Goal: Task Accomplishment & Management: Manage account settings

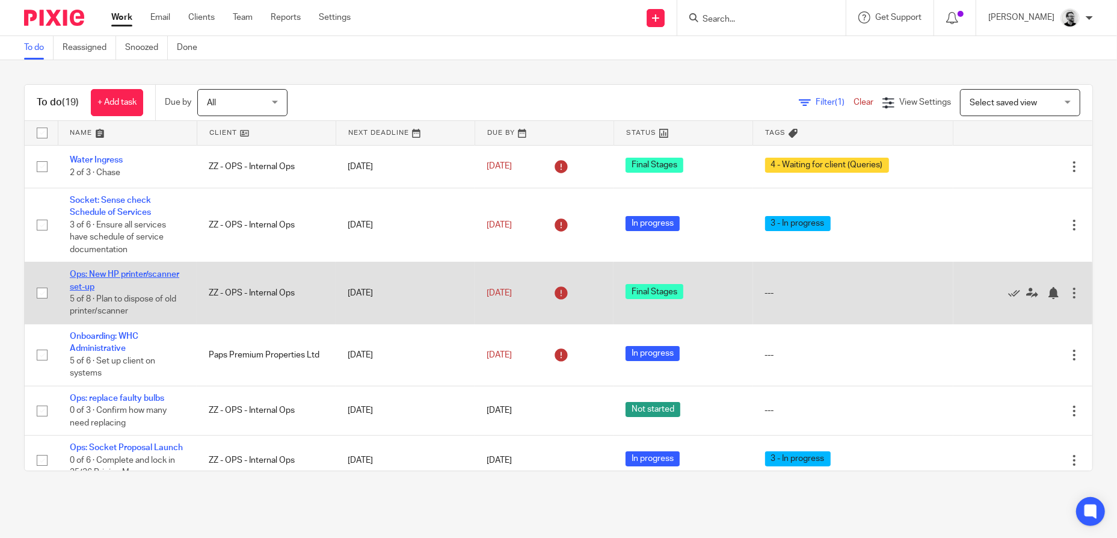
click at [120, 283] on link "Ops: New HP printer/scanner set-up" at bounding box center [125, 280] width 110 height 20
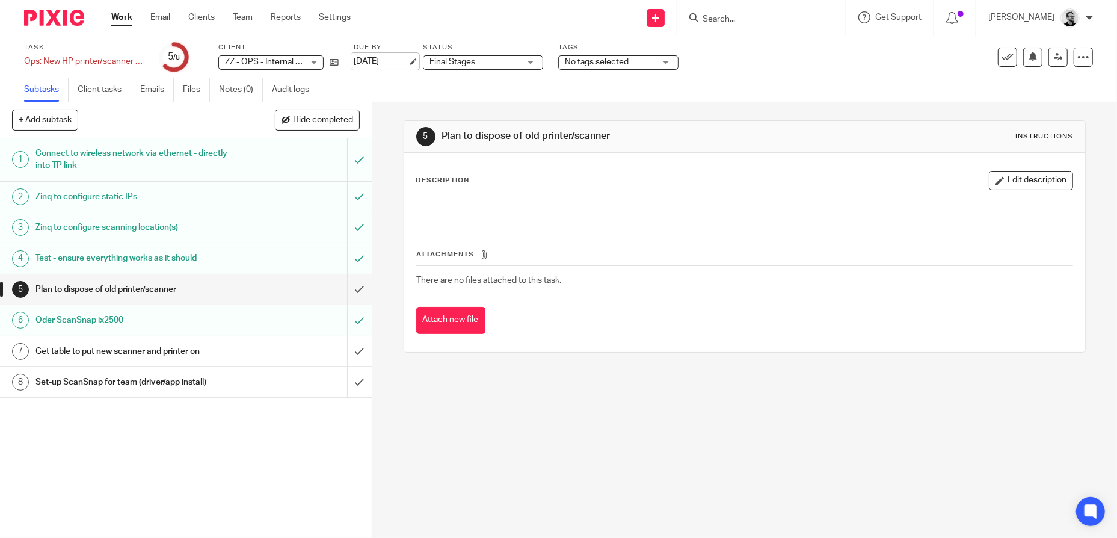
click at [395, 58] on link "[DATE]" at bounding box center [381, 61] width 54 height 13
click at [525, 349] on div "Description Edit description Attachments There are no files attached to this ta…" at bounding box center [745, 252] width 682 height 199
click at [116, 17] on link "Work" at bounding box center [121, 17] width 21 height 12
